Goal: Complete application form

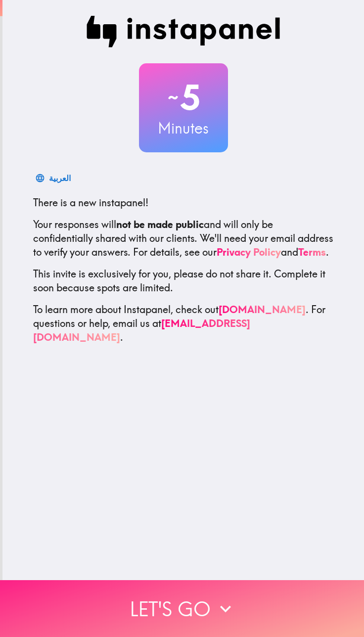
click at [123, 599] on button "Let's go" at bounding box center [182, 608] width 364 height 57
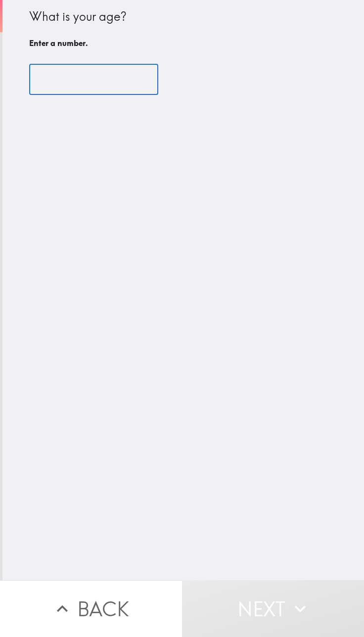
click at [87, 77] on input "number" at bounding box center [93, 79] width 129 height 31
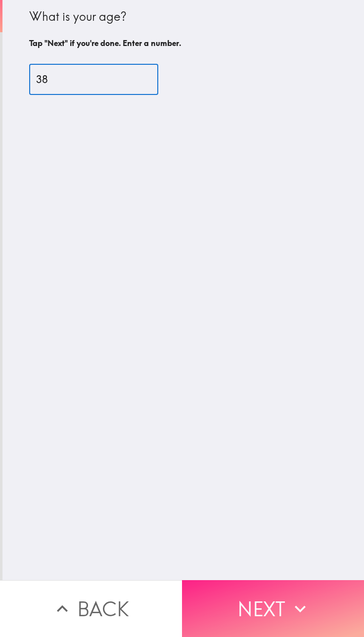
type input "38"
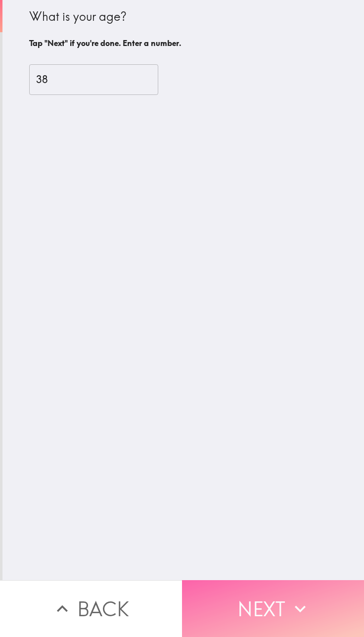
click at [253, 587] on button "Next" at bounding box center [273, 608] width 182 height 57
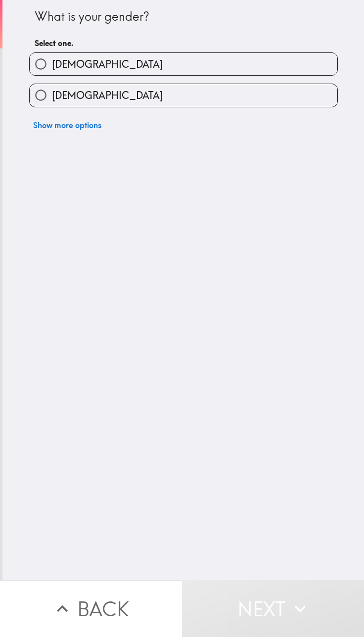
click at [172, 87] on label "[DEMOGRAPHIC_DATA]" at bounding box center [184, 95] width 308 height 22
click at [52, 87] on input "[DEMOGRAPHIC_DATA]" at bounding box center [41, 95] width 22 height 22
radio input "true"
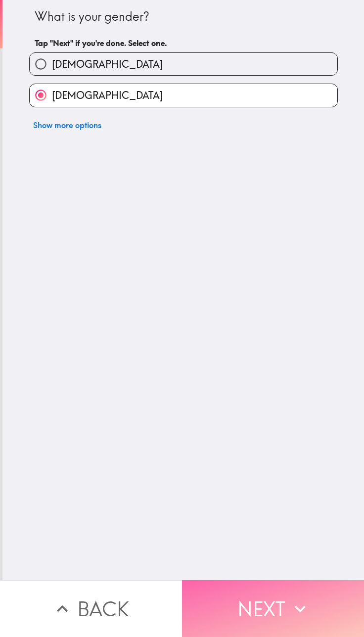
click at [238, 592] on button "Next" at bounding box center [273, 608] width 182 height 57
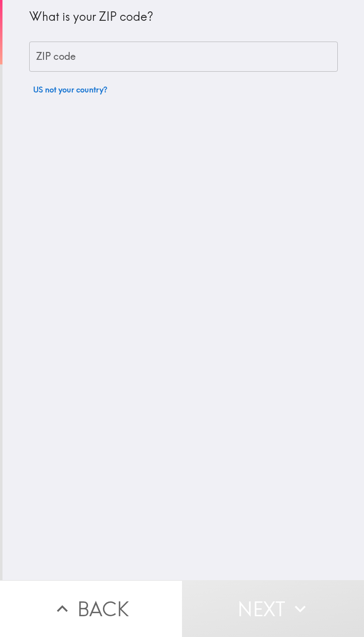
click at [160, 55] on input "ZIP code" at bounding box center [183, 57] width 309 height 31
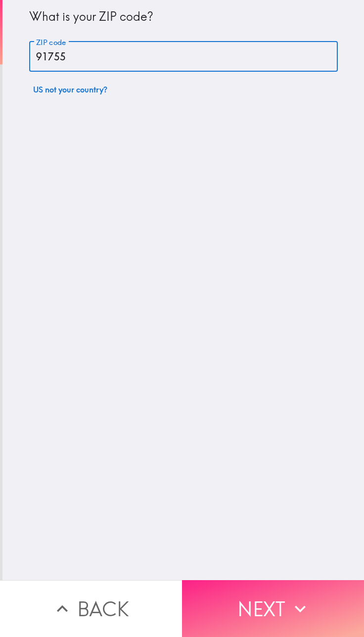
type input "91755"
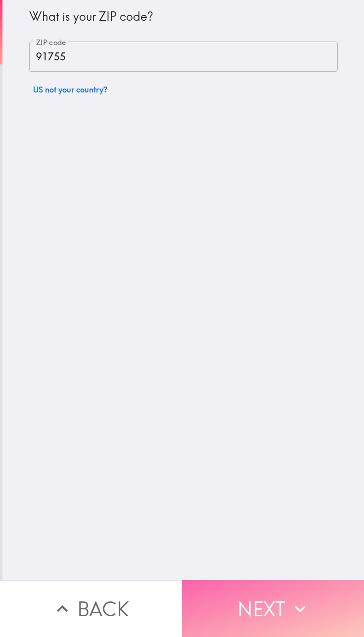
click at [220, 588] on button "Next" at bounding box center [273, 608] width 182 height 57
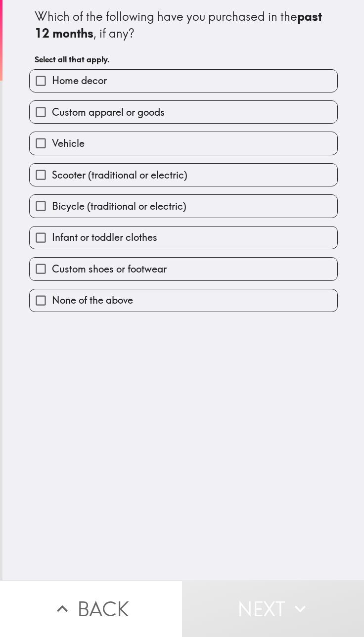
click at [161, 118] on label "Custom apparel or goods" at bounding box center [184, 112] width 308 height 22
click at [52, 118] on input "Custom apparel or goods" at bounding box center [41, 112] width 22 height 22
checkbox input "true"
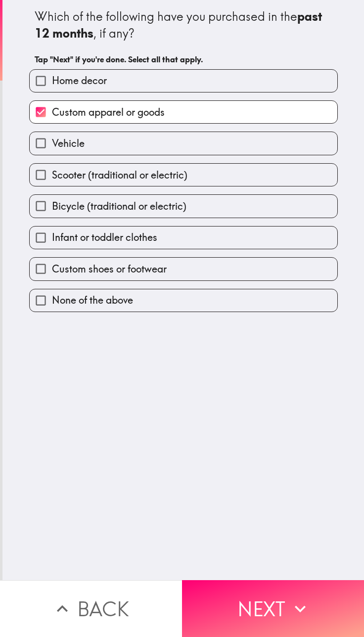
click at [104, 261] on label "Custom shoes or footwear" at bounding box center [184, 269] width 308 height 22
click at [52, 261] on input "Custom shoes or footwear" at bounding box center [41, 269] width 22 height 22
checkbox input "true"
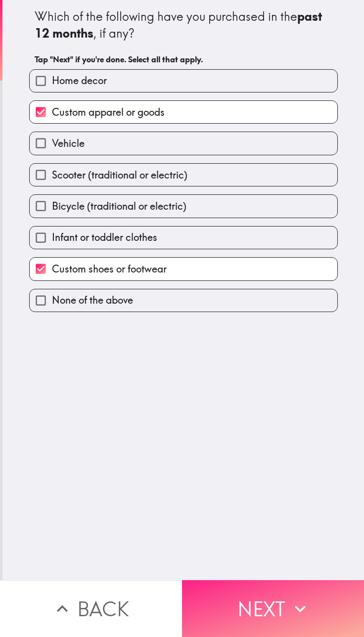
click at [225, 580] on button "Next" at bounding box center [273, 608] width 182 height 57
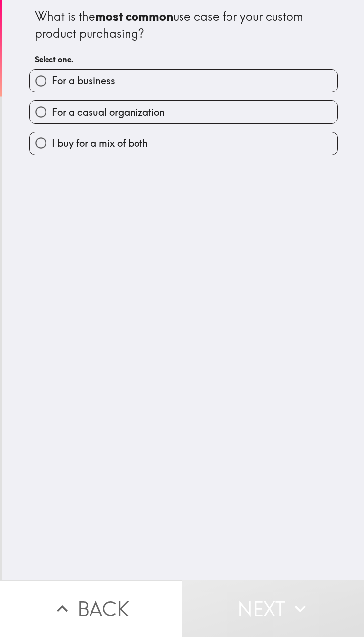
click at [140, 149] on span "I buy for a mix of both" at bounding box center [100, 143] width 96 height 14
click at [52, 149] on input "I buy for a mix of both" at bounding box center [41, 143] width 22 height 22
radio input "true"
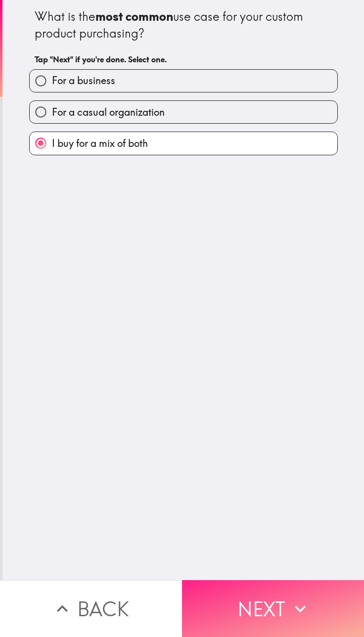
click at [231, 599] on button "Next" at bounding box center [273, 608] width 182 height 57
